Goal: Find specific page/section: Find specific page/section

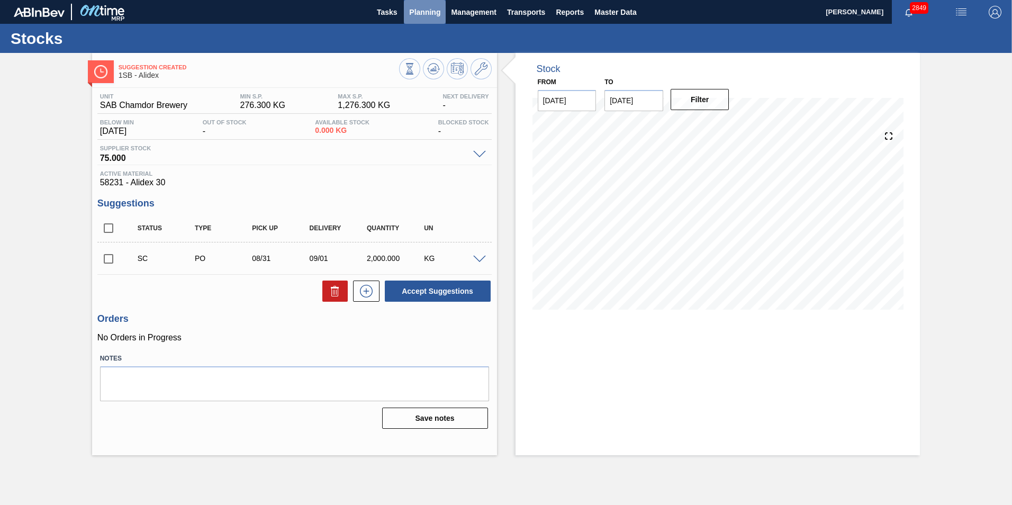
click at [422, 11] on span "Planning" at bounding box center [424, 12] width 31 height 13
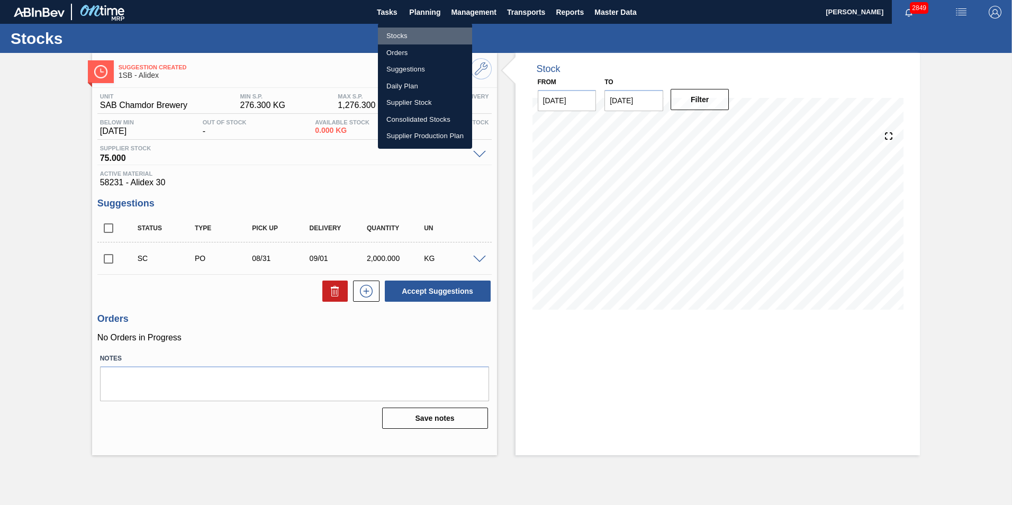
click at [397, 33] on li "Stocks" at bounding box center [425, 36] width 94 height 17
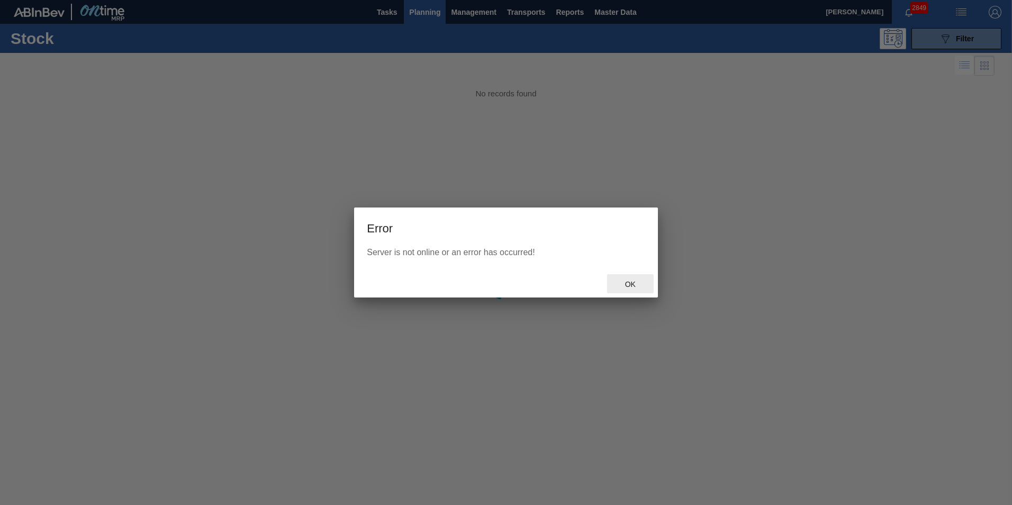
click at [624, 285] on span "Ok" at bounding box center [631, 284] width 28 height 8
click at [630, 285] on span "Ok" at bounding box center [631, 284] width 28 height 8
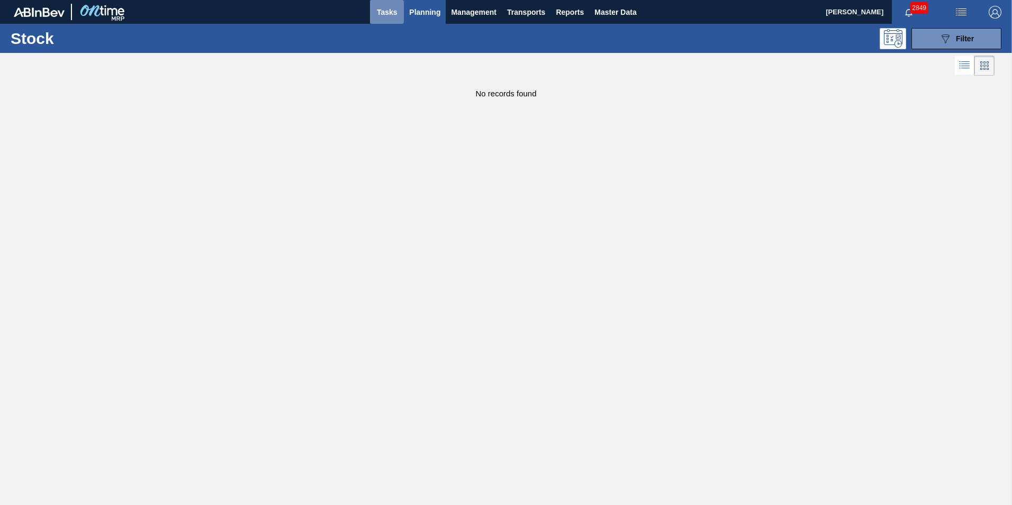
click at [397, 10] on span "Tasks" at bounding box center [386, 12] width 23 height 13
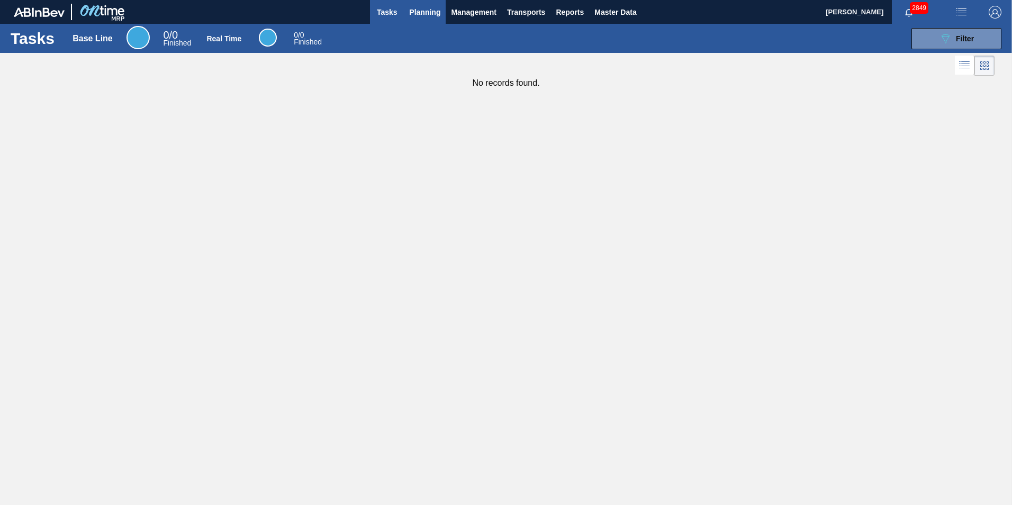
click at [414, 12] on span "Planning" at bounding box center [424, 12] width 31 height 13
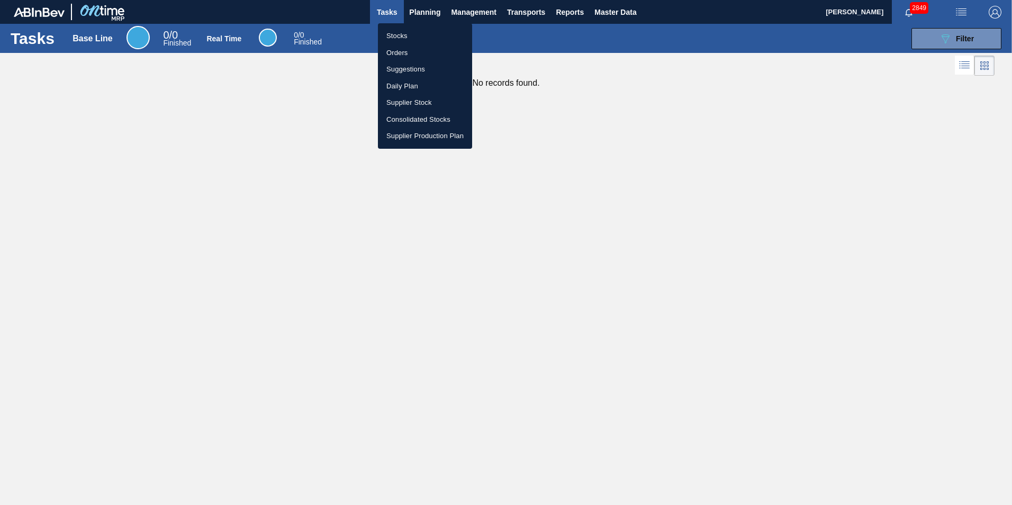
click at [407, 27] on ul "Stocks Orders Suggestions Daily Plan Supplier Stock Consolidated Stocks Supplie…" at bounding box center [425, 85] width 94 height 125
click at [404, 33] on li "Stocks" at bounding box center [425, 36] width 94 height 17
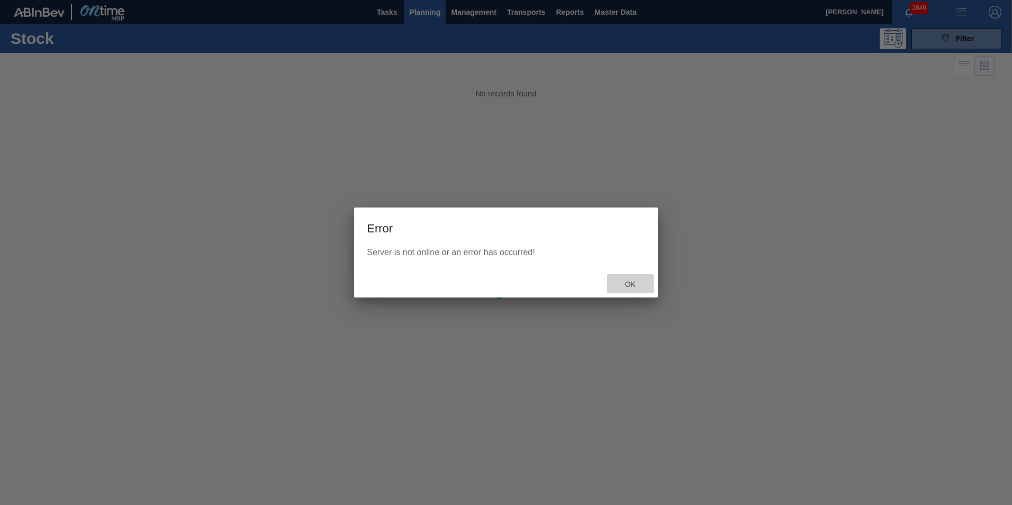
drag, startPoint x: 639, startPoint y: 283, endPoint x: 630, endPoint y: 274, distance: 13.1
click at [635, 281] on span "Ok" at bounding box center [631, 284] width 28 height 8
click at [627, 287] on span "Ok" at bounding box center [631, 284] width 28 height 8
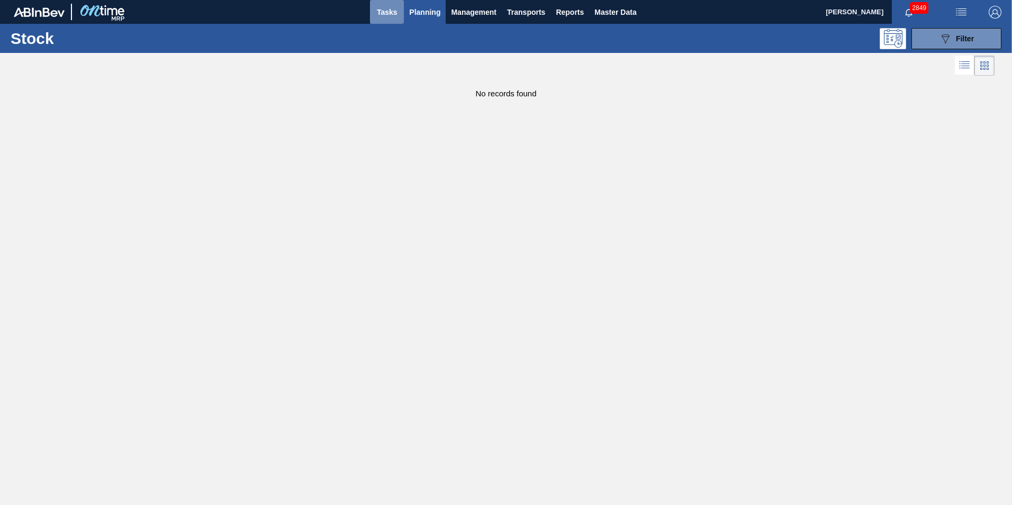
click at [388, 11] on span "Tasks" at bounding box center [386, 12] width 23 height 13
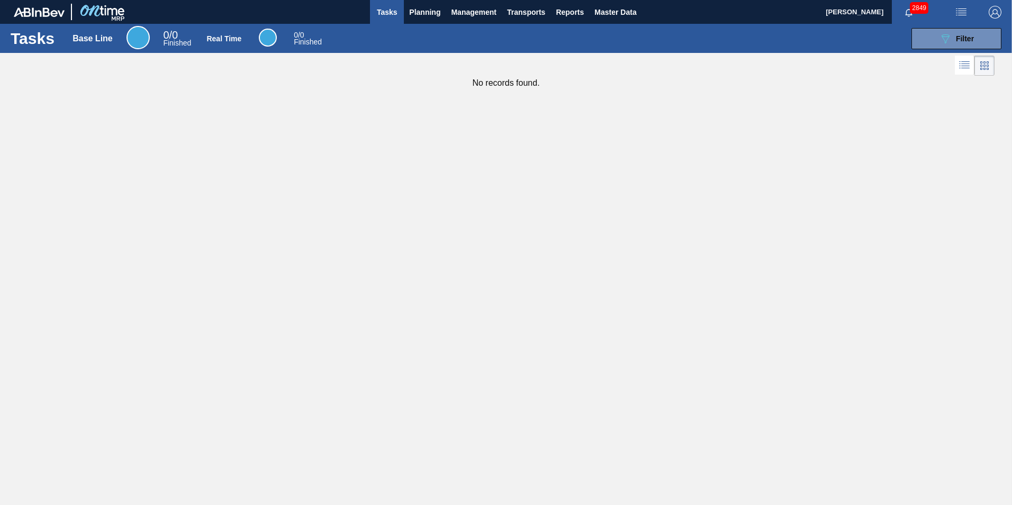
click at [385, 12] on span "Tasks" at bounding box center [386, 12] width 23 height 13
